Goal: Task Accomplishment & Management: Use online tool/utility

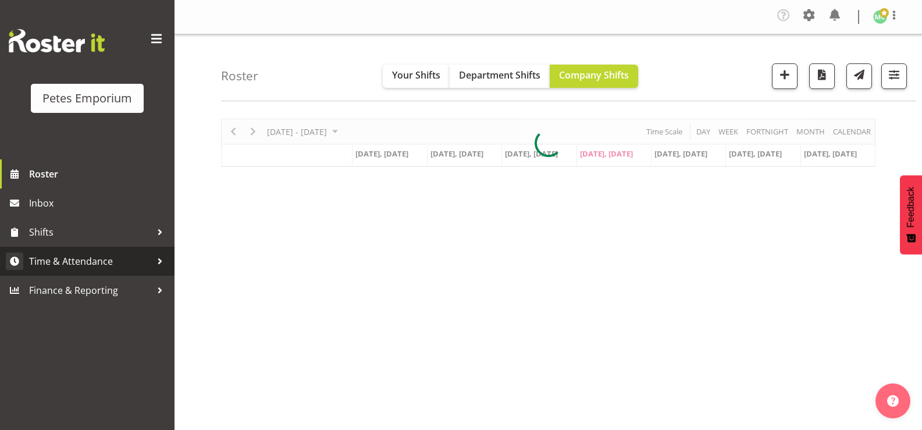
click at [47, 251] on link "Time & Attendance" at bounding box center [87, 261] width 174 height 29
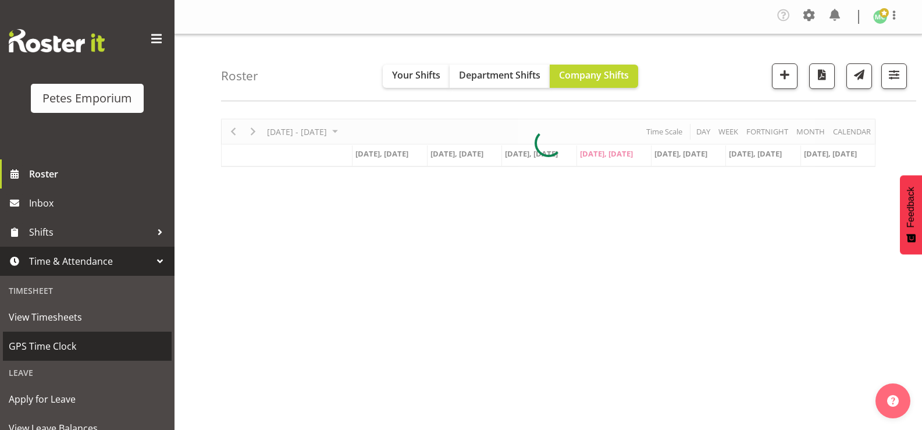
click at [32, 343] on span "GPS Time Clock" at bounding box center [87, 345] width 157 height 17
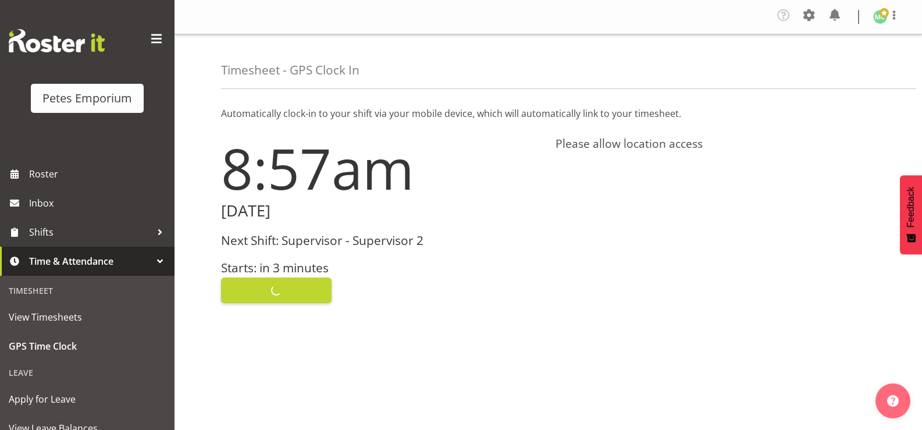
click at [251, 288] on div "Clock In" at bounding box center [381, 289] width 320 height 28
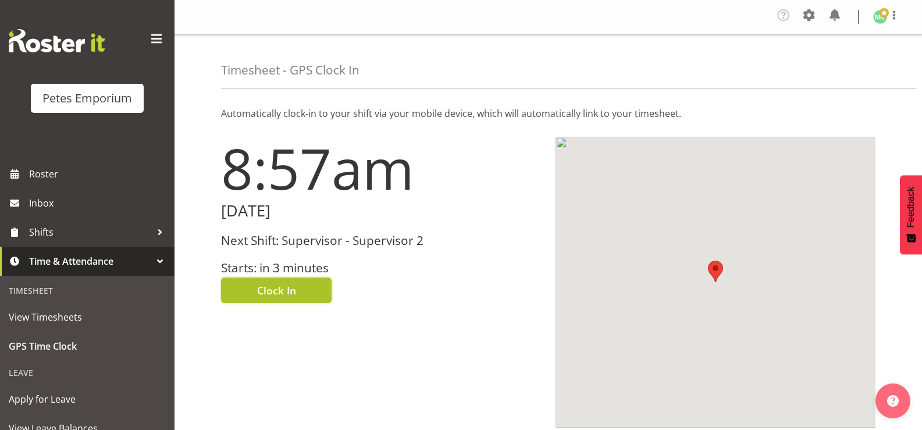
click at [309, 287] on button "Clock In" at bounding box center [276, 290] width 110 height 26
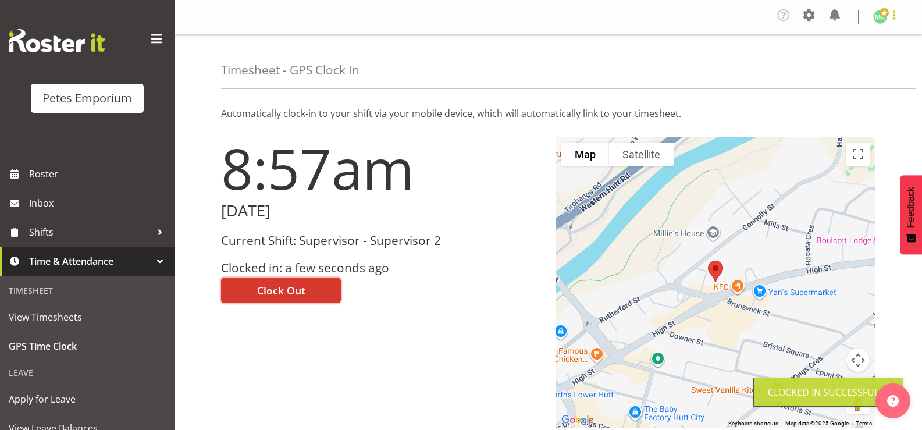
click at [892, 20] on span at bounding box center [894, 15] width 14 height 14
click at [864, 70] on link "Log Out" at bounding box center [845, 63] width 112 height 21
